Goal: Task Accomplishment & Management: Manage account settings

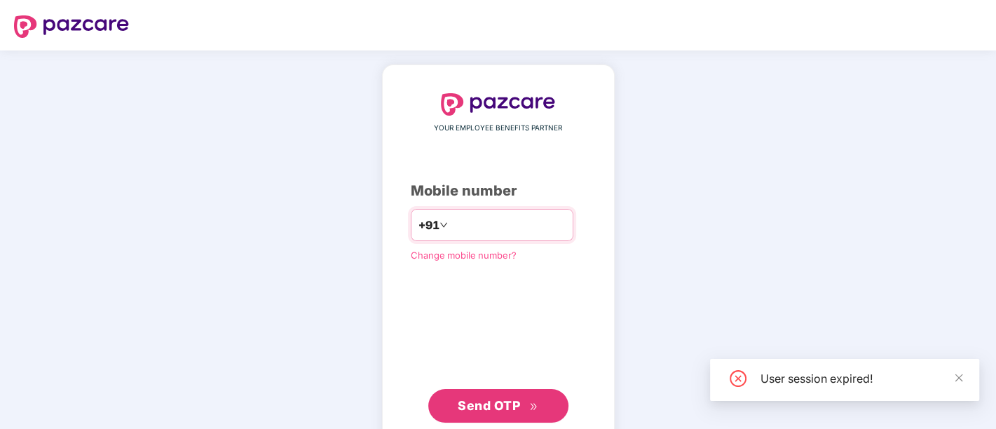
type input "**********"
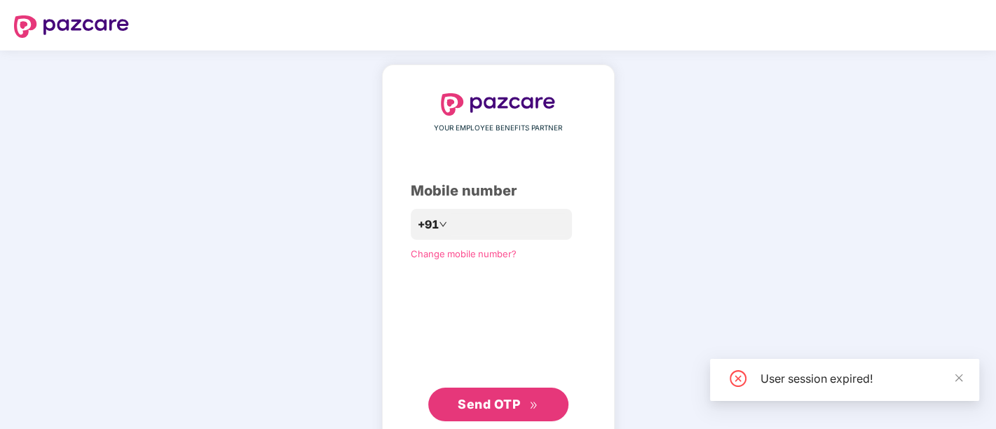
click at [471, 415] on button "Send OTP" at bounding box center [498, 405] width 140 height 34
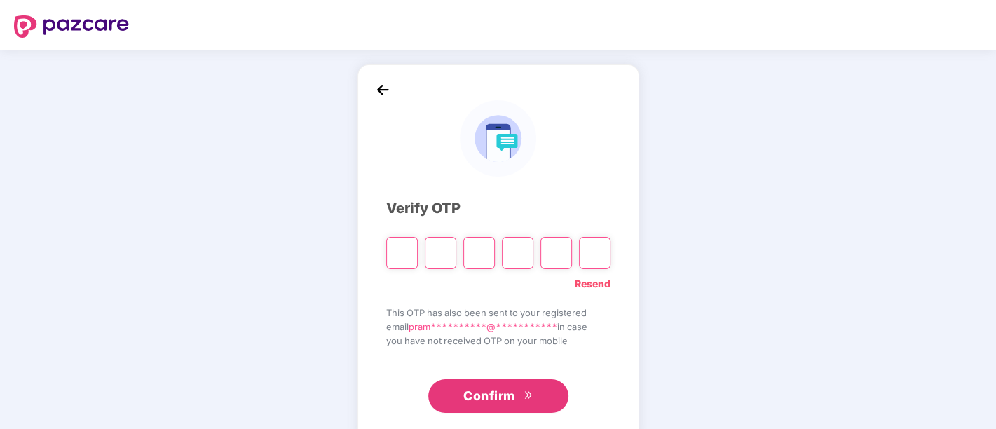
paste input "*"
type input "*"
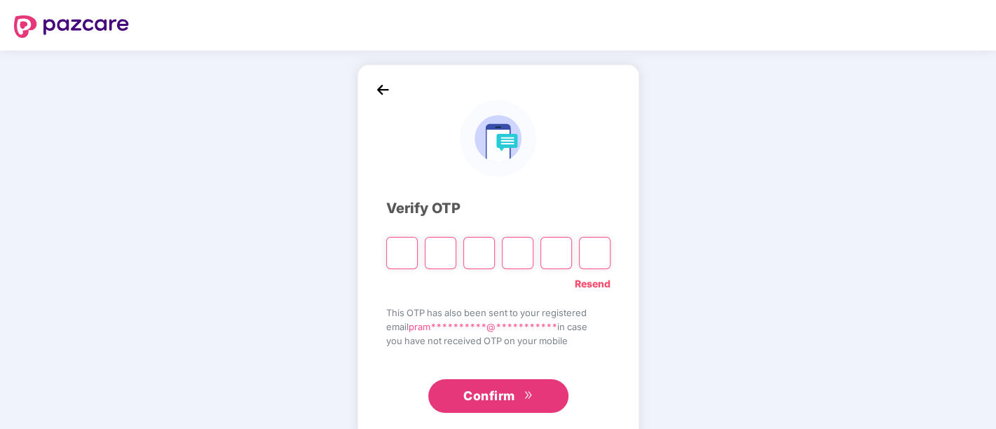
type input "*"
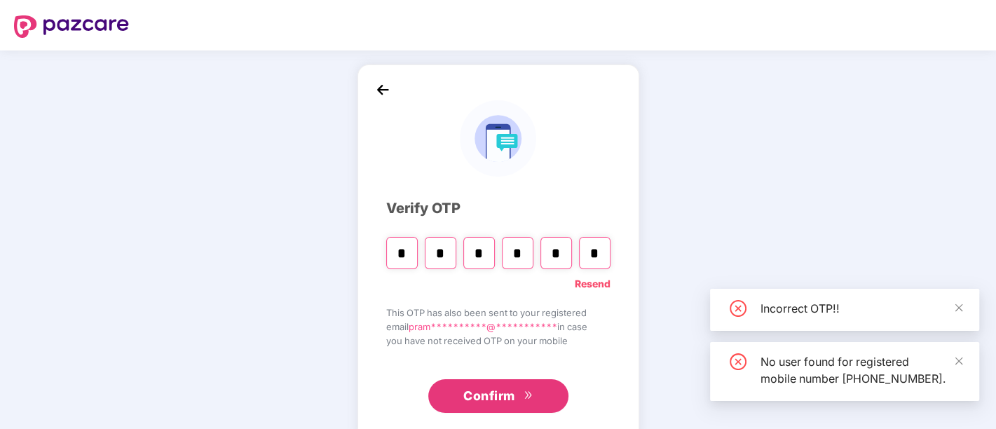
click at [484, 401] on span "Confirm" at bounding box center [489, 396] width 52 height 20
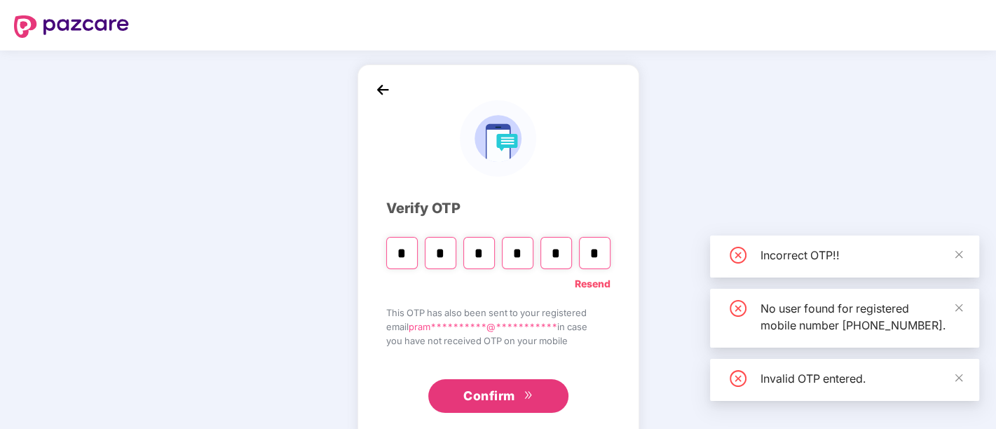
click at [966, 239] on div "Incorrect OTP!!" at bounding box center [844, 257] width 269 height 42
click at [956, 304] on icon "close" at bounding box center [960, 308] width 8 height 8
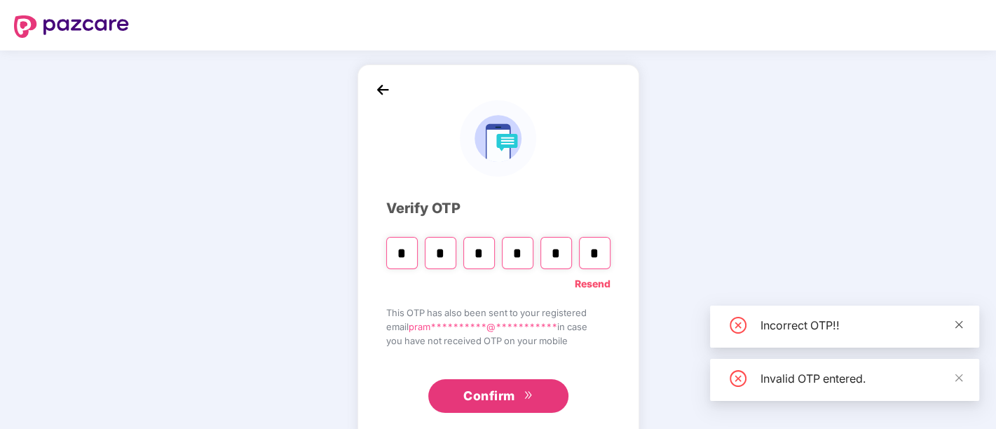
click at [956, 319] on span at bounding box center [959, 324] width 10 height 12
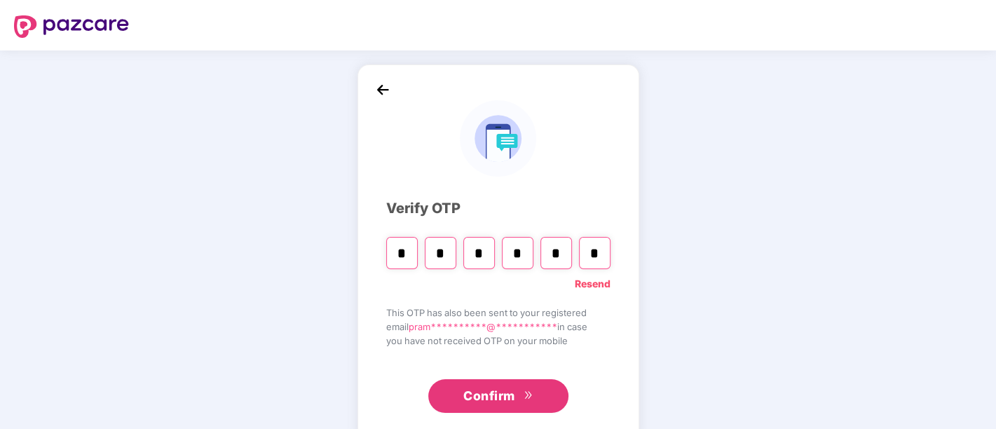
scroll to position [27, 0]
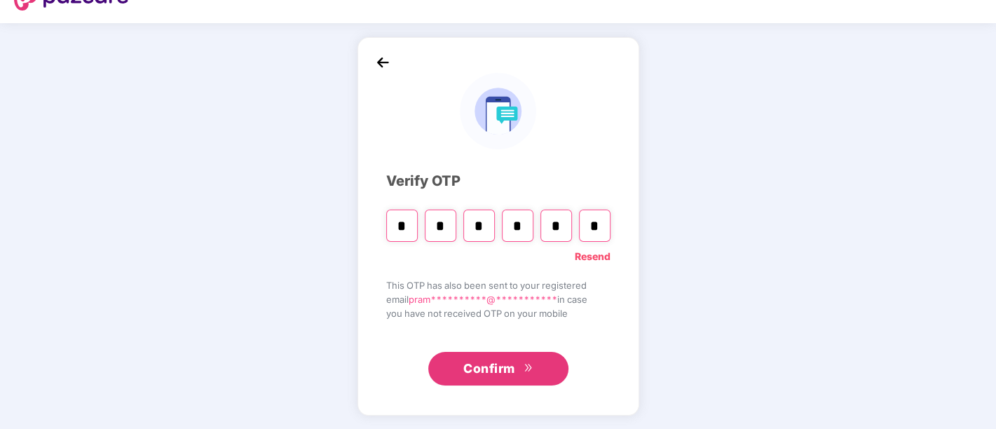
click at [485, 373] on span "Confirm" at bounding box center [489, 369] width 52 height 20
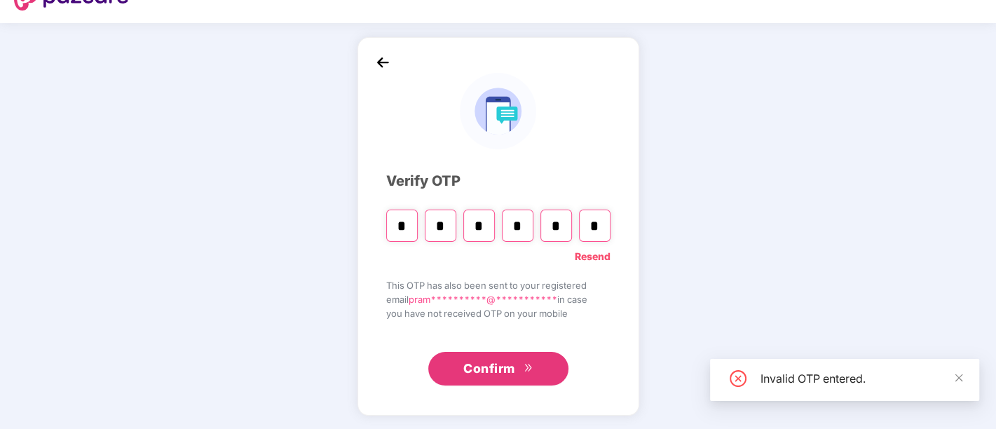
click at [487, 372] on span "Confirm" at bounding box center [489, 369] width 52 height 20
click at [488, 363] on span "Confirm" at bounding box center [489, 369] width 52 height 20
click at [492, 359] on span "Confirm" at bounding box center [489, 369] width 52 height 20
click at [494, 372] on span "Confirm" at bounding box center [489, 369] width 52 height 20
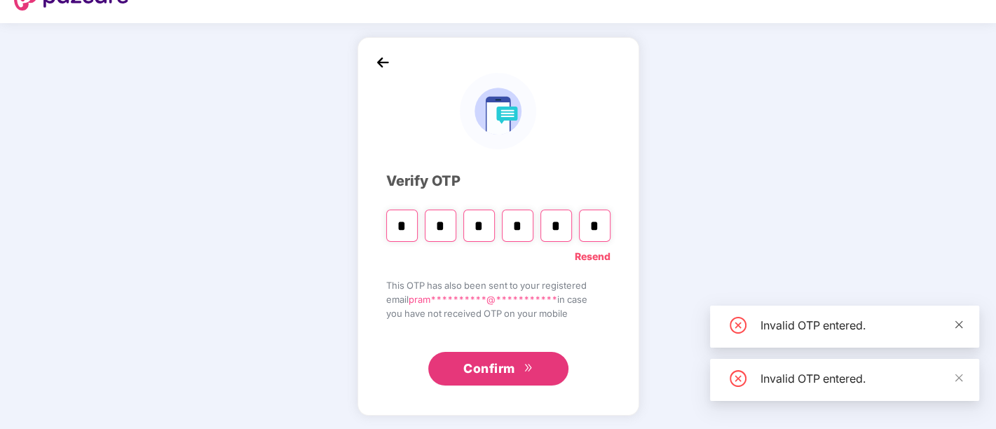
click at [958, 329] on icon "close" at bounding box center [959, 325] width 10 height 10
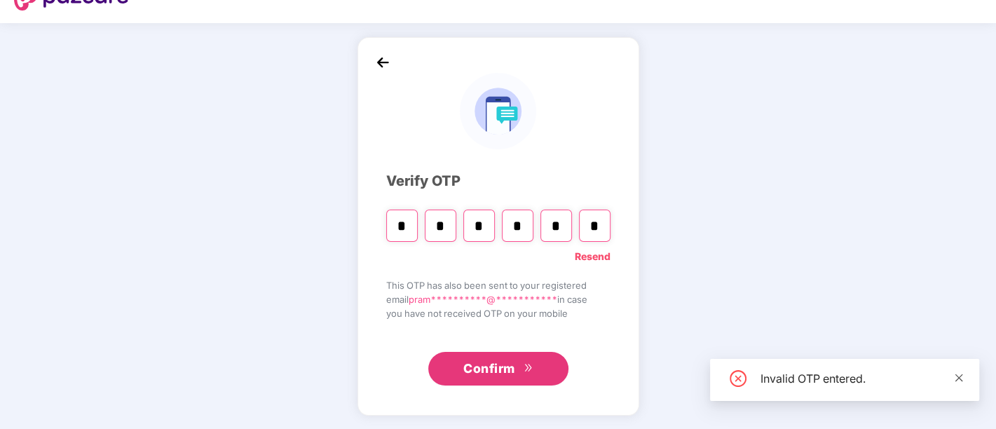
click at [958, 375] on icon "close" at bounding box center [959, 378] width 10 height 10
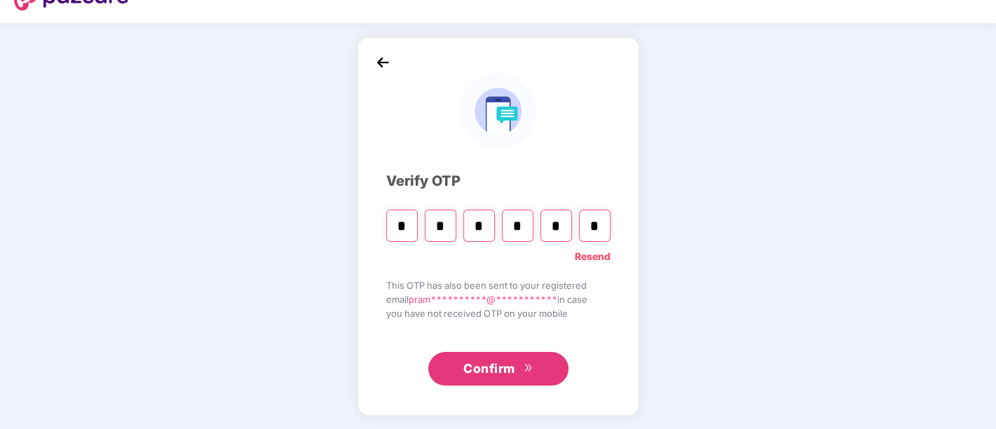
click at [518, 372] on button "Confirm" at bounding box center [498, 369] width 140 height 34
click at [466, 362] on span "Confirm" at bounding box center [489, 369] width 52 height 20
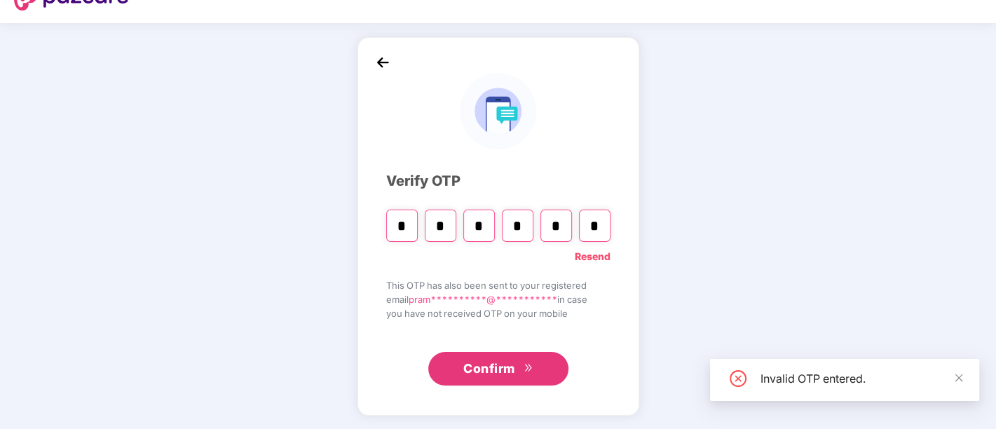
click at [590, 255] on link "Resend" at bounding box center [593, 256] width 36 height 15
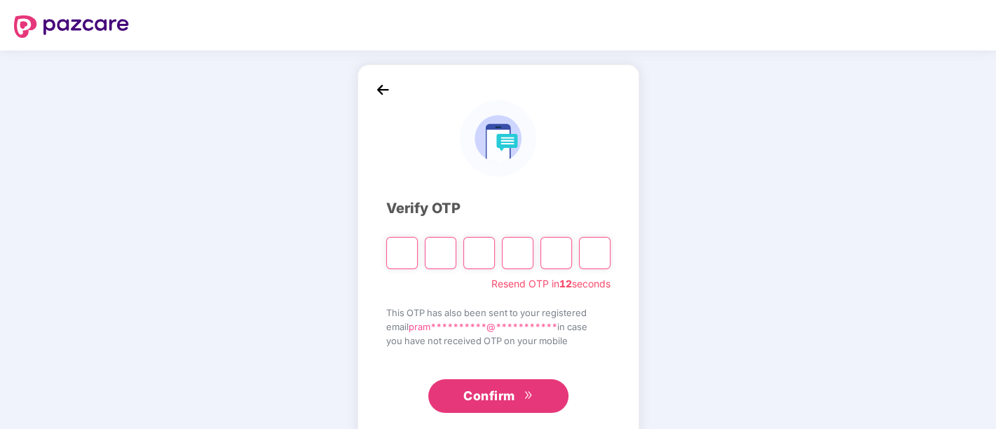
click at [403, 252] on input "Please enter verification code. Digit 1" at bounding box center [402, 253] width 32 height 32
paste input "*"
type input "*"
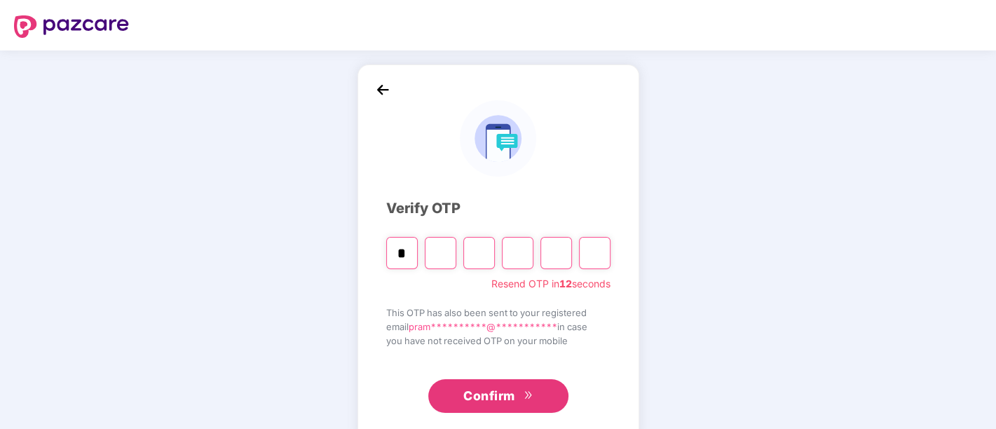
type input "*"
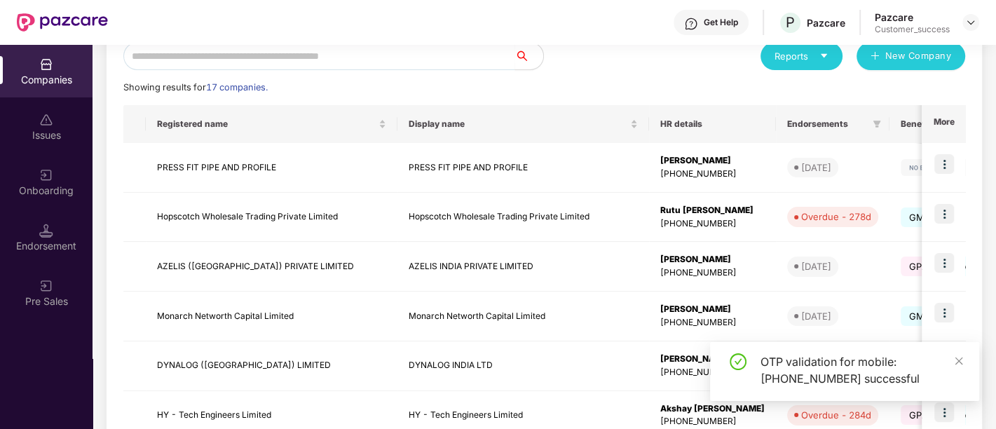
scroll to position [188, 0]
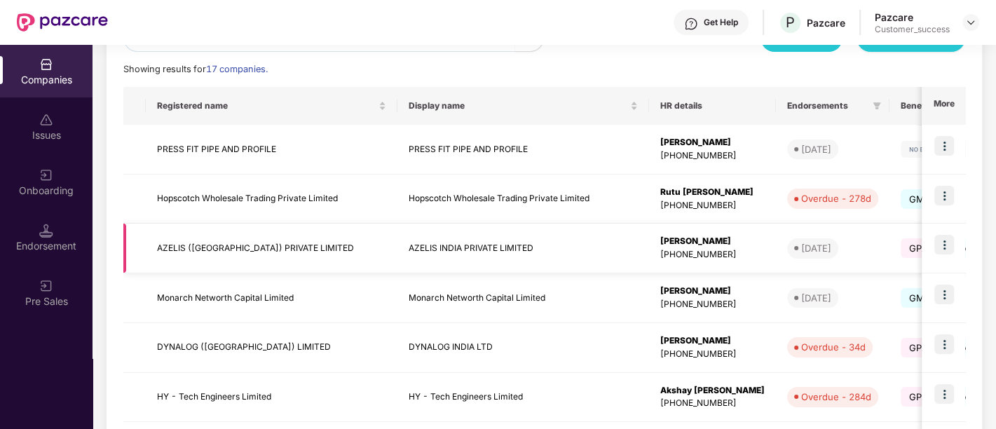
click at [326, 251] on td "AZELIS ([GEOGRAPHIC_DATA]) PRIVATE LIMITED" at bounding box center [272, 249] width 252 height 50
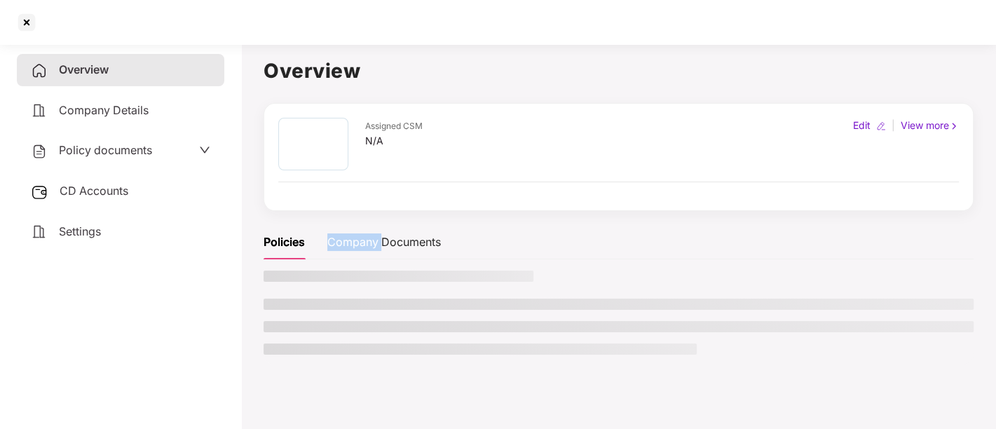
click at [326, 251] on div "Policies Company Documents" at bounding box center [352, 242] width 177 height 34
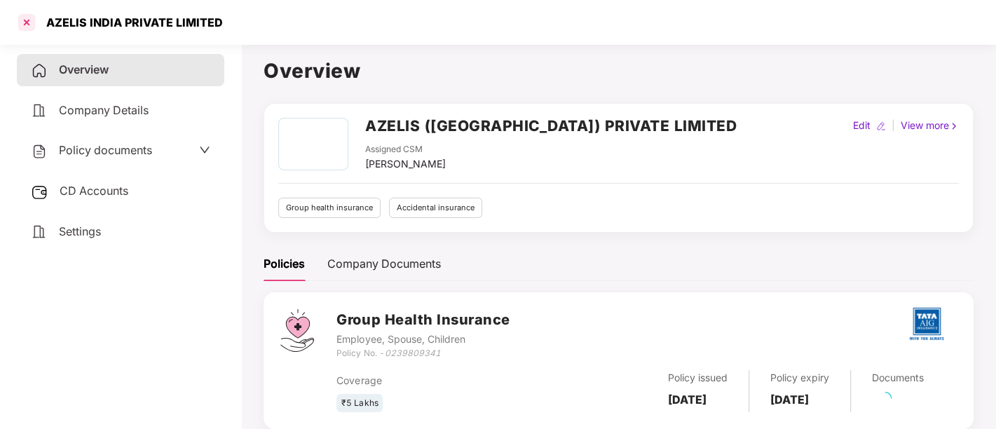
click at [22, 22] on div at bounding box center [26, 22] width 22 height 22
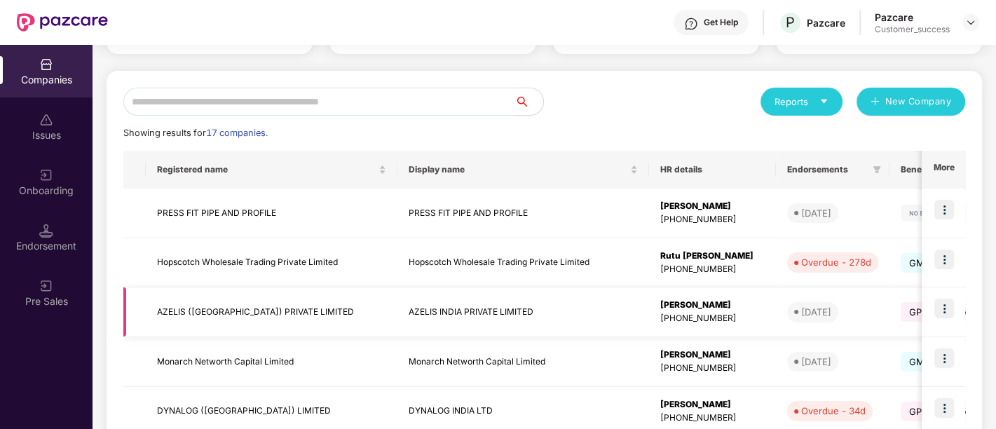
click at [943, 311] on img at bounding box center [945, 309] width 20 height 20
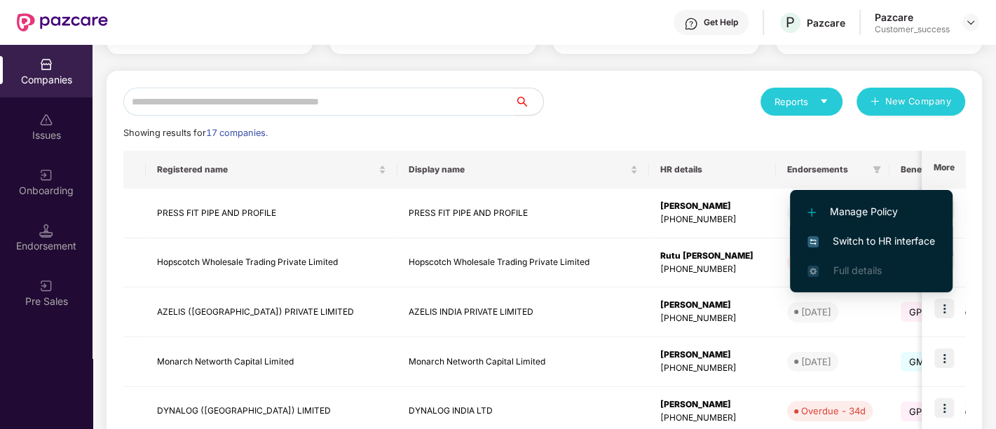
click at [874, 236] on span "Switch to HR interface" at bounding box center [872, 240] width 128 height 15
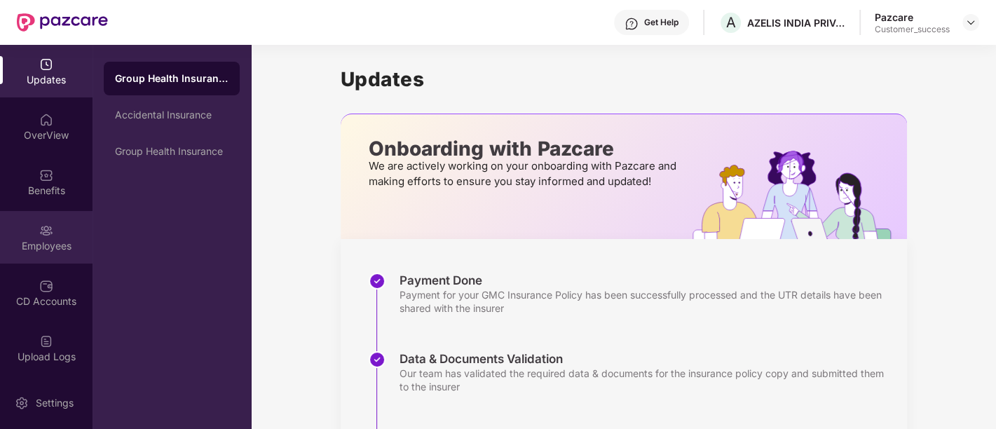
click at [59, 237] on div "Employees" at bounding box center [46, 237] width 93 height 53
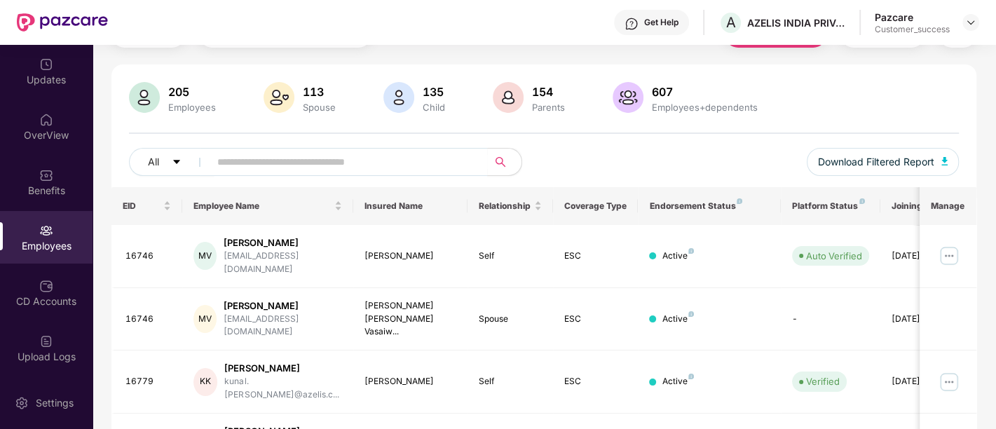
scroll to position [73, 0]
click at [318, 157] on input "*" at bounding box center [343, 163] width 252 height 21
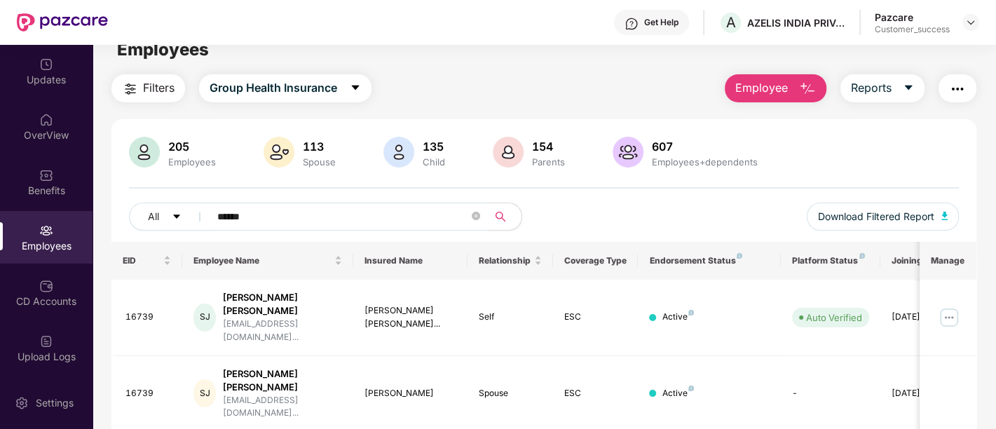
scroll to position [0, 0]
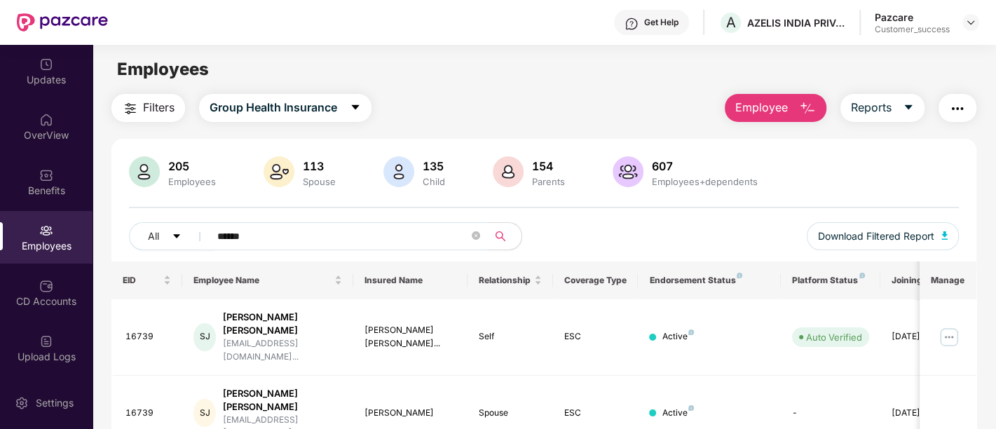
click at [270, 242] on input "******" at bounding box center [343, 236] width 252 height 21
type input "*"
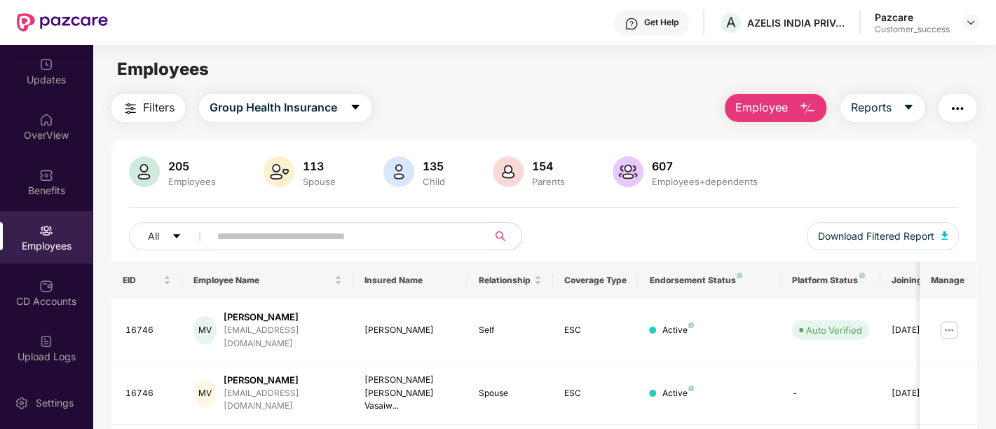
click at [550, 181] on div "Parents" at bounding box center [548, 181] width 39 height 11
click at [543, 161] on div "154" at bounding box center [548, 166] width 39 height 14
click at [386, 227] on input "text" at bounding box center [343, 236] width 252 height 21
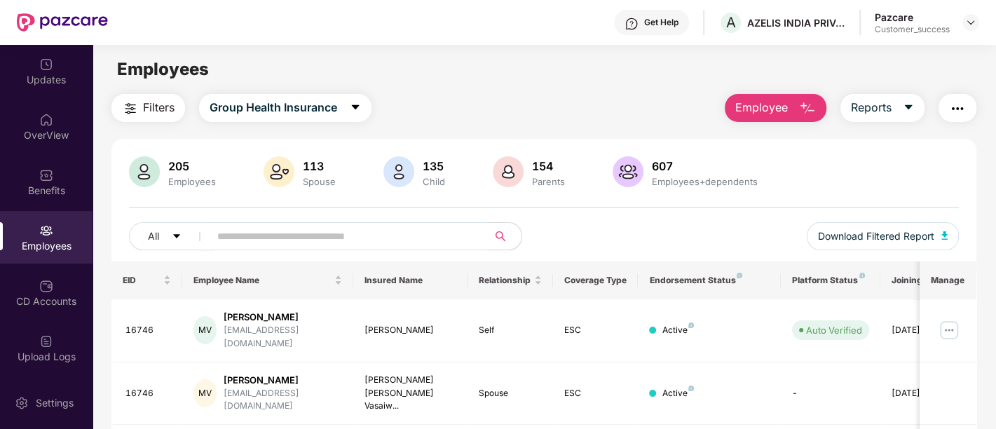
paste input "*****"
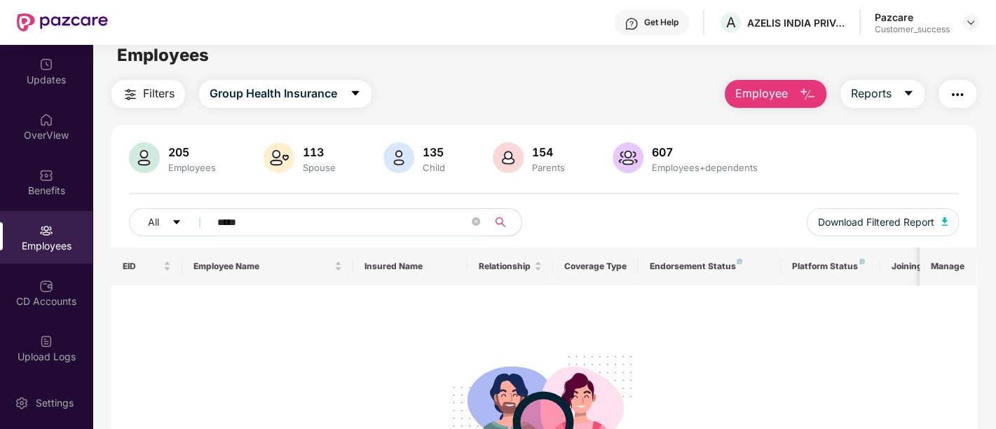
scroll to position [12, 0]
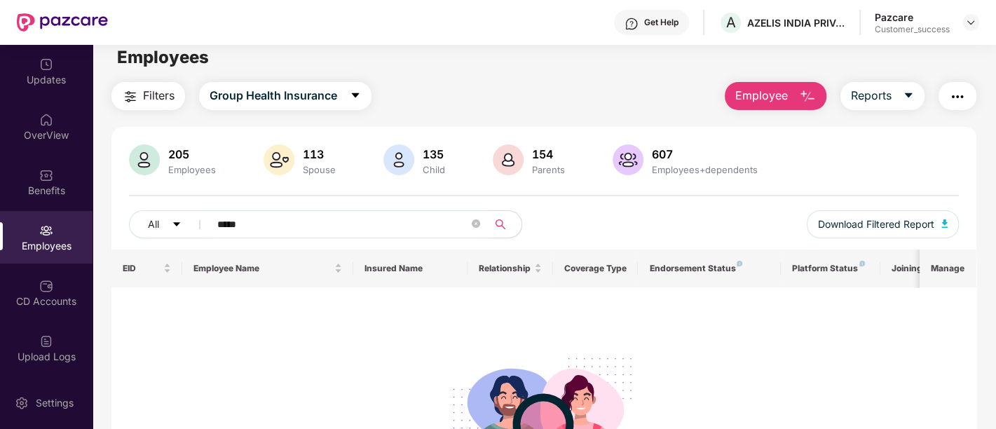
type input "*****"
